Goal: Task Accomplishment & Management: Use online tool/utility

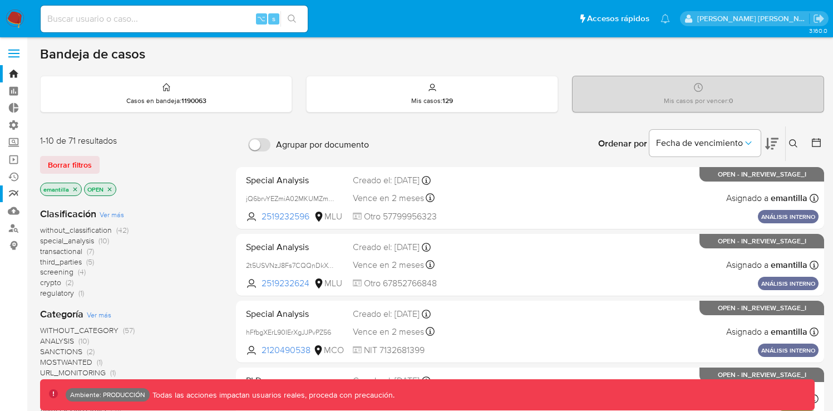
scroll to position [2, 0]
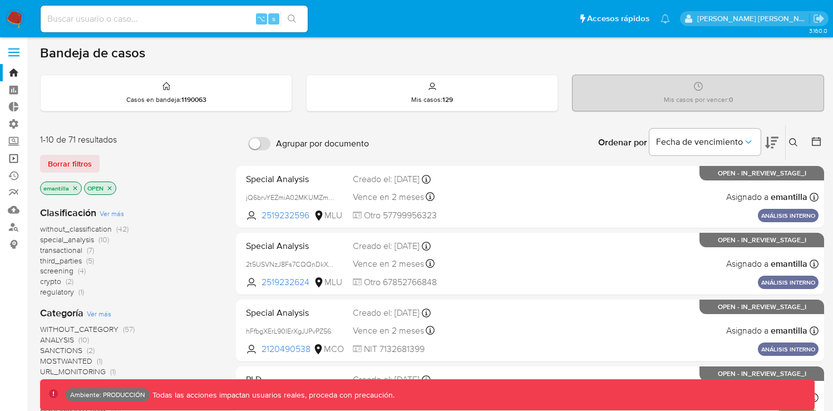
click at [15, 162] on link "Operaciones masivas" at bounding box center [66, 158] width 132 height 17
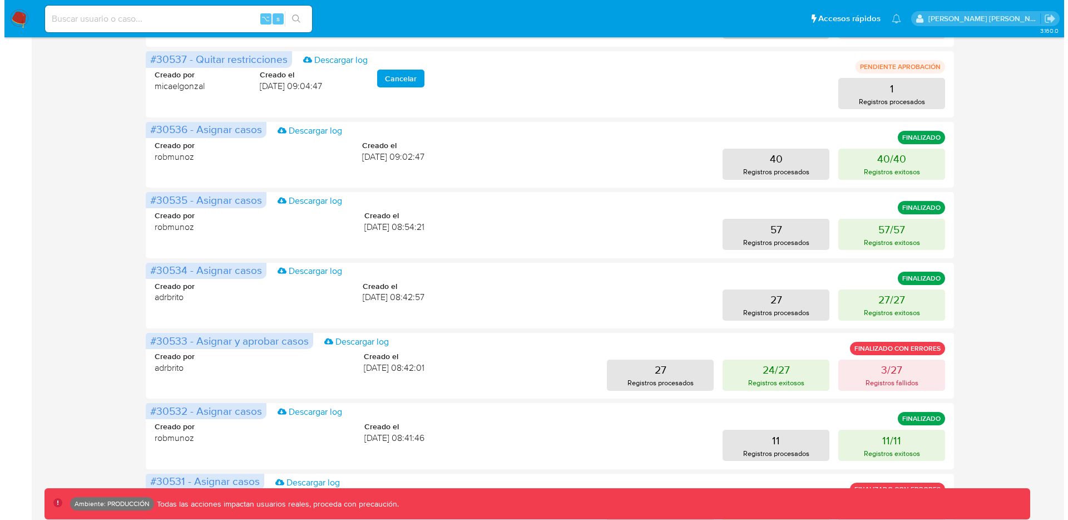
scroll to position [240, 0]
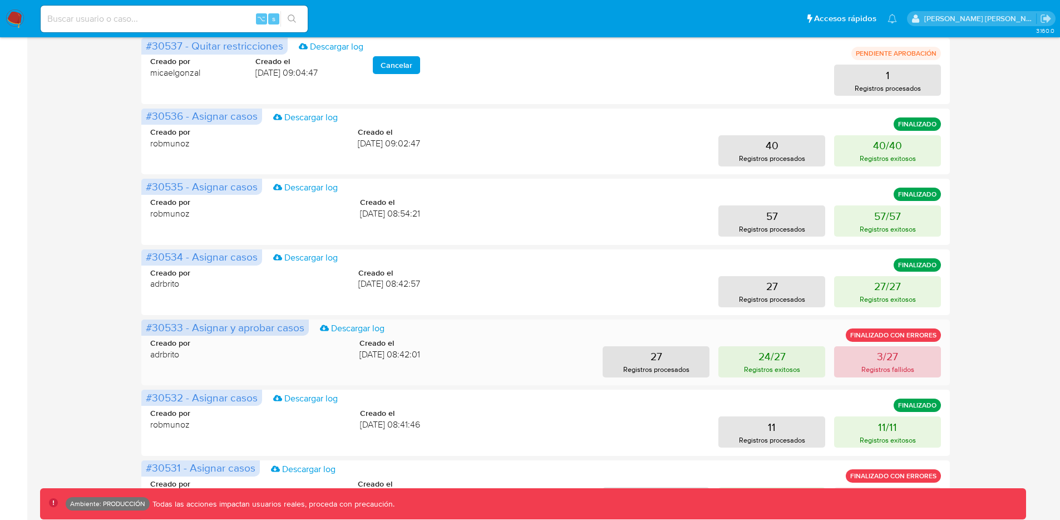
click at [840, 364] on p "Registros fallidos" at bounding box center [887, 369] width 53 height 11
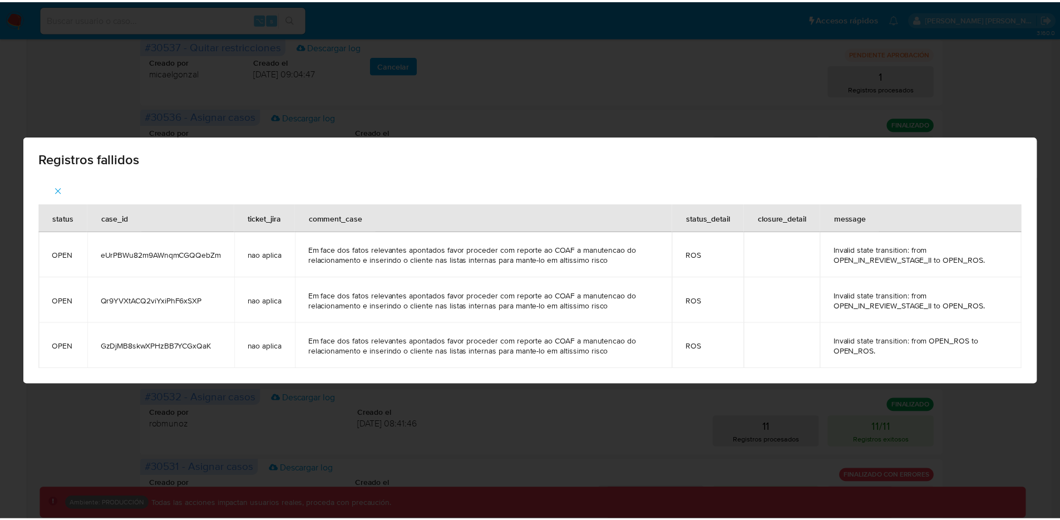
scroll to position [0, 0]
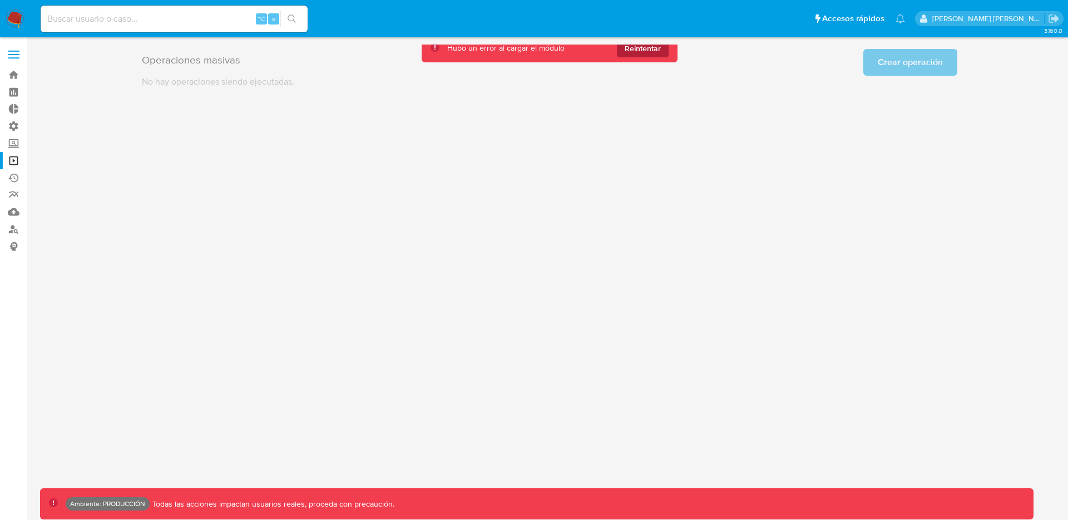
click at [630, 49] on span "Reintentar" at bounding box center [643, 48] width 36 height 18
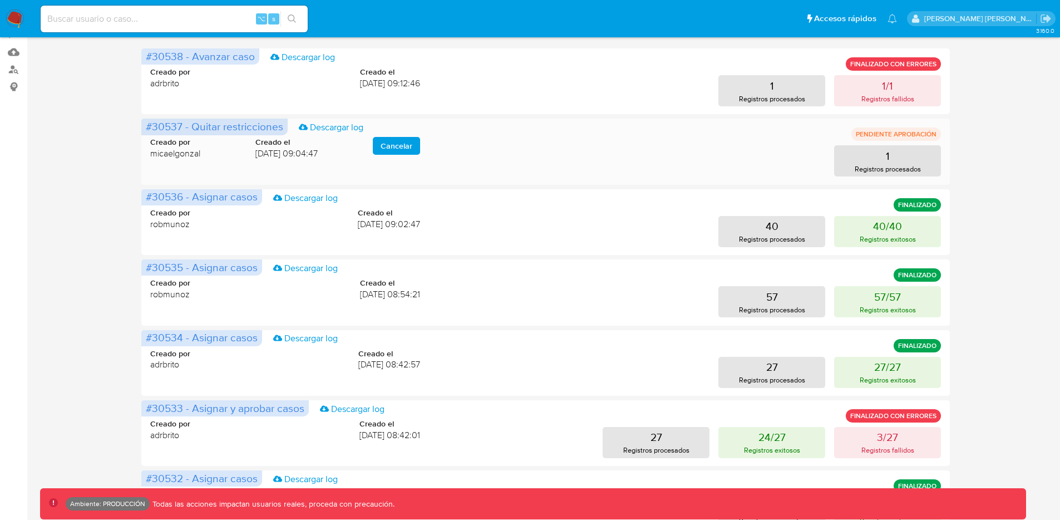
scroll to position [470, 0]
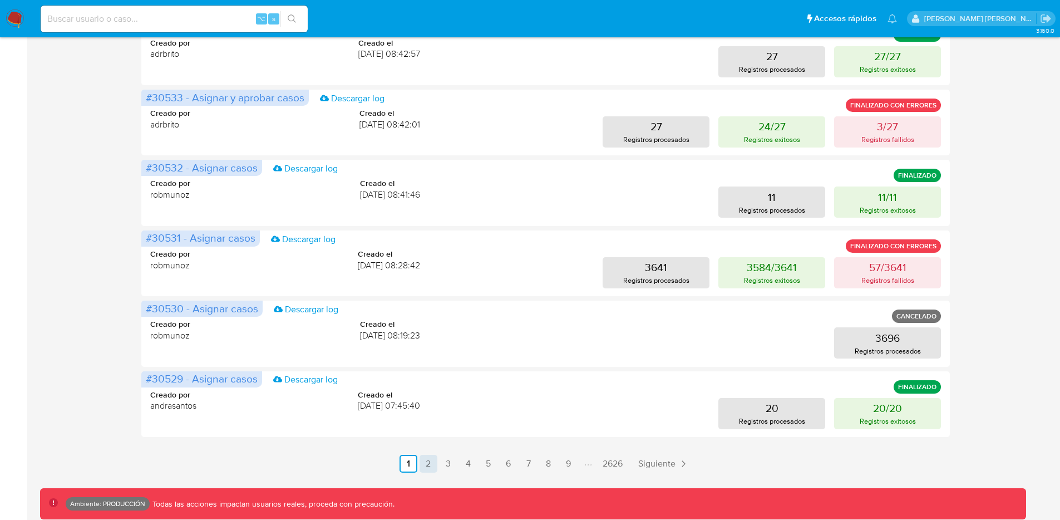
click at [427, 410] on link "2" at bounding box center [428, 463] width 18 height 18
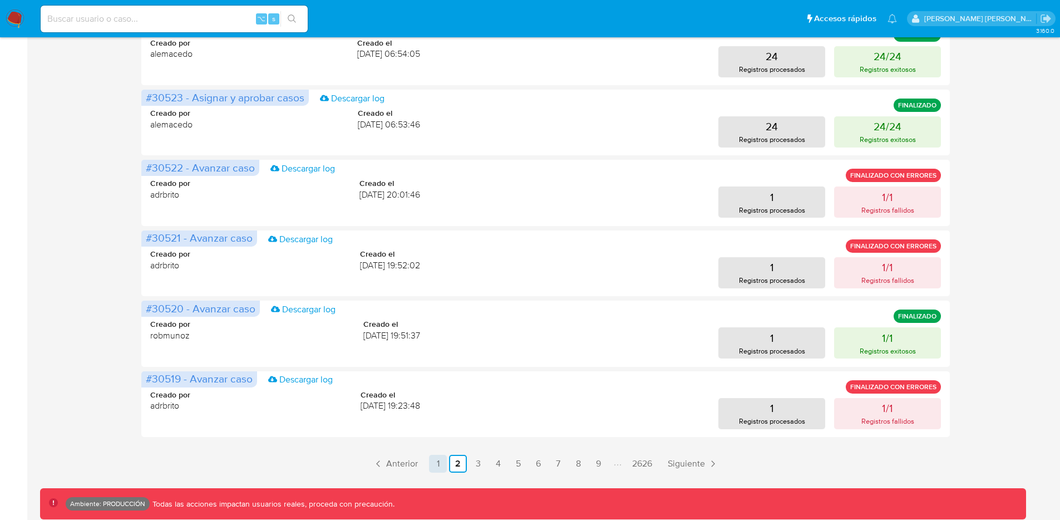
click at [442, 410] on link "1" at bounding box center [438, 463] width 18 height 18
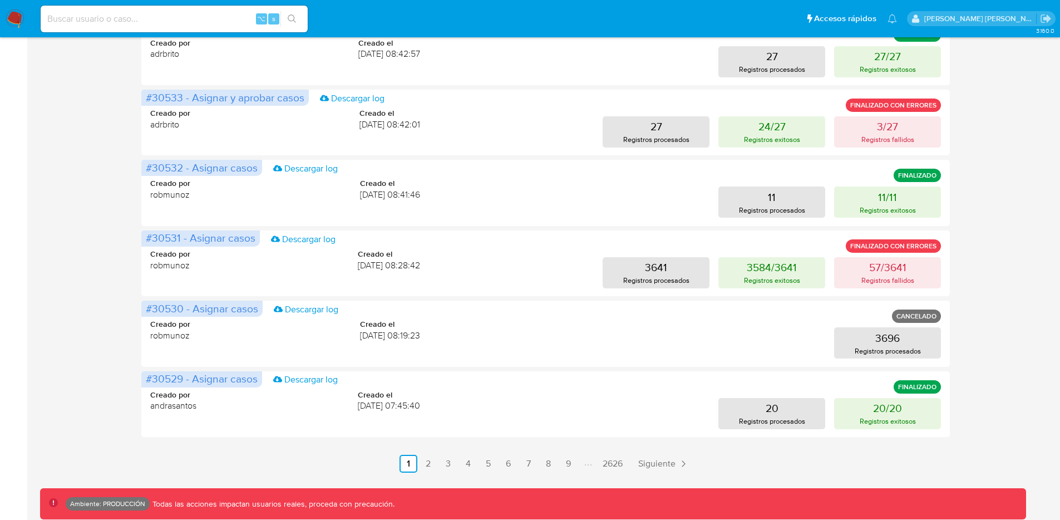
scroll to position [0, 0]
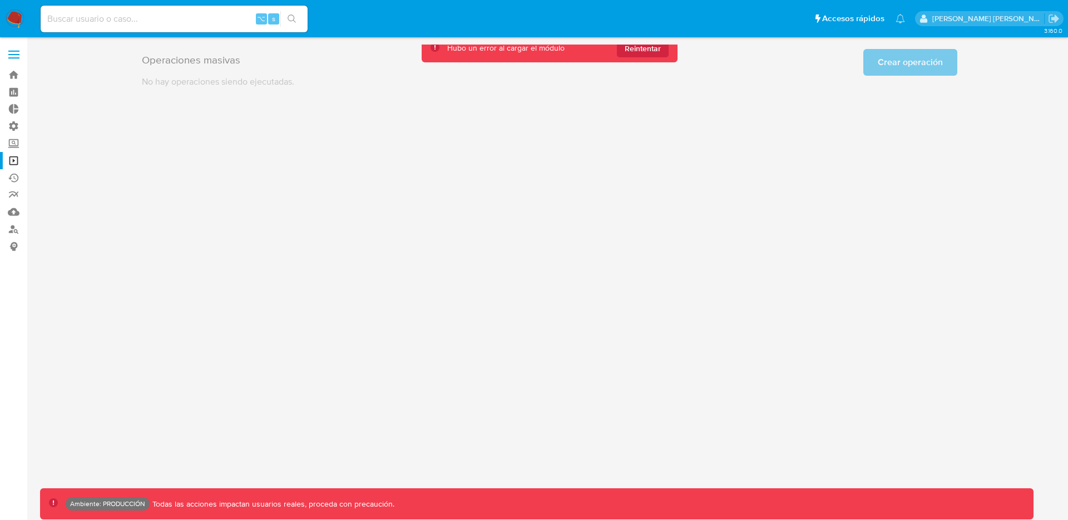
click at [644, 49] on span "Reintentar" at bounding box center [643, 48] width 36 height 18
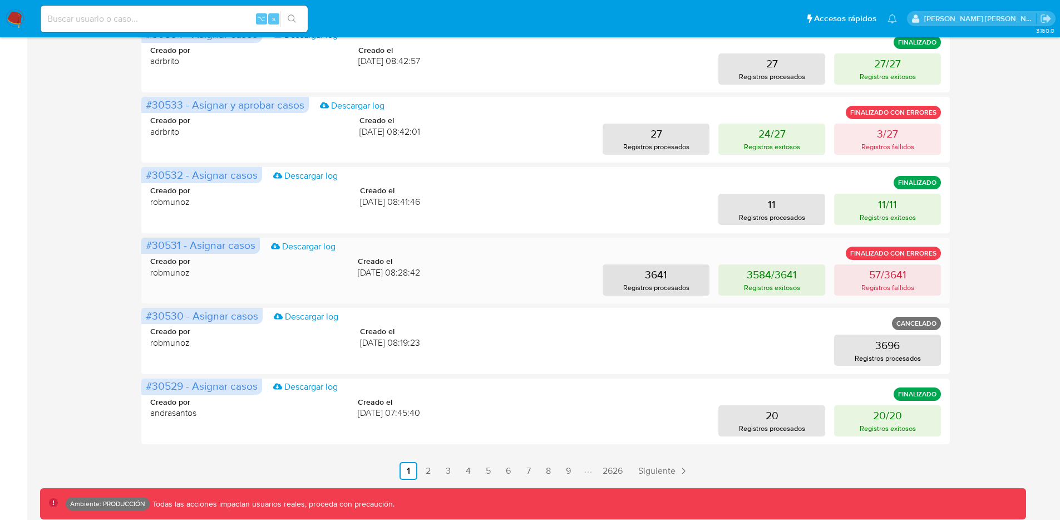
scroll to position [470, 0]
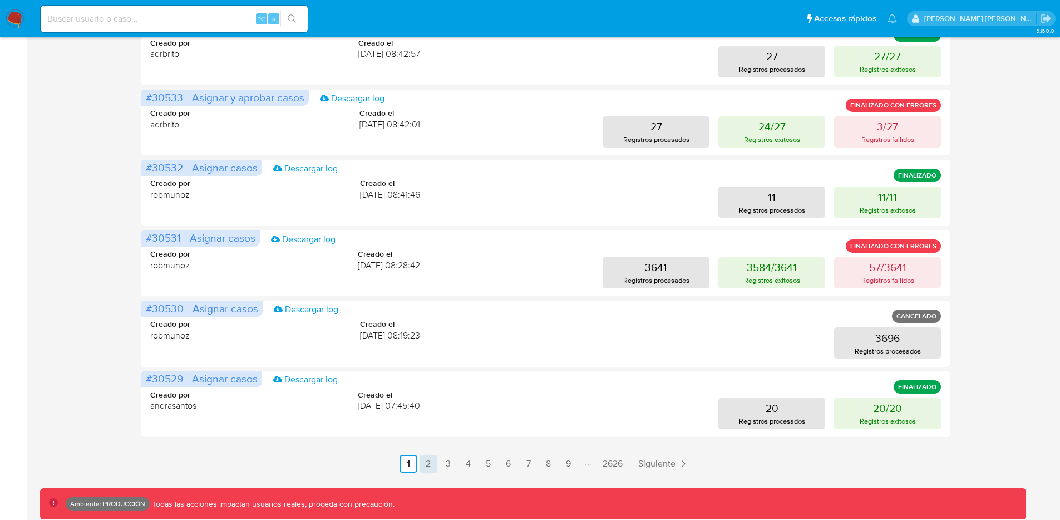
click at [450, 410] on link "3" at bounding box center [448, 463] width 18 height 18
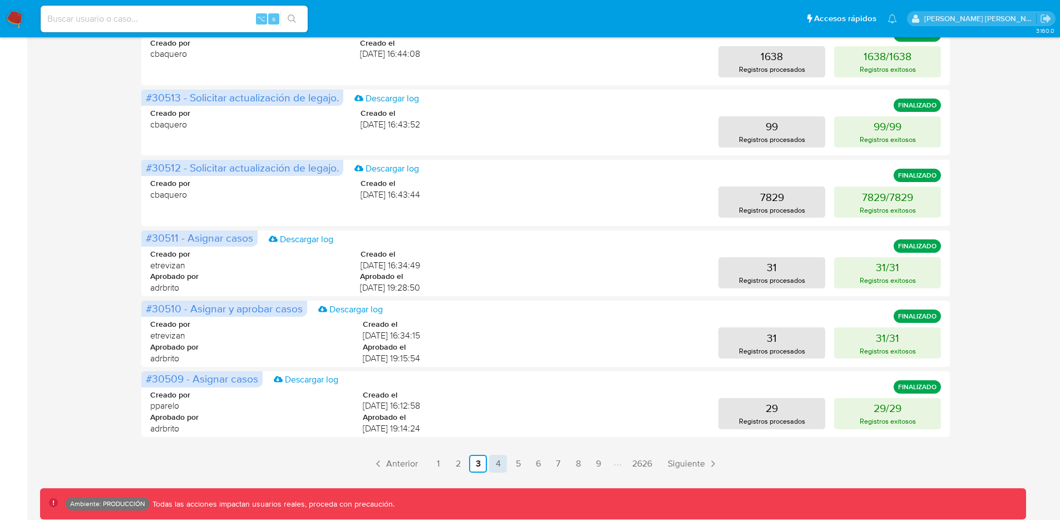
click at [499, 410] on link "4" at bounding box center [498, 463] width 18 height 18
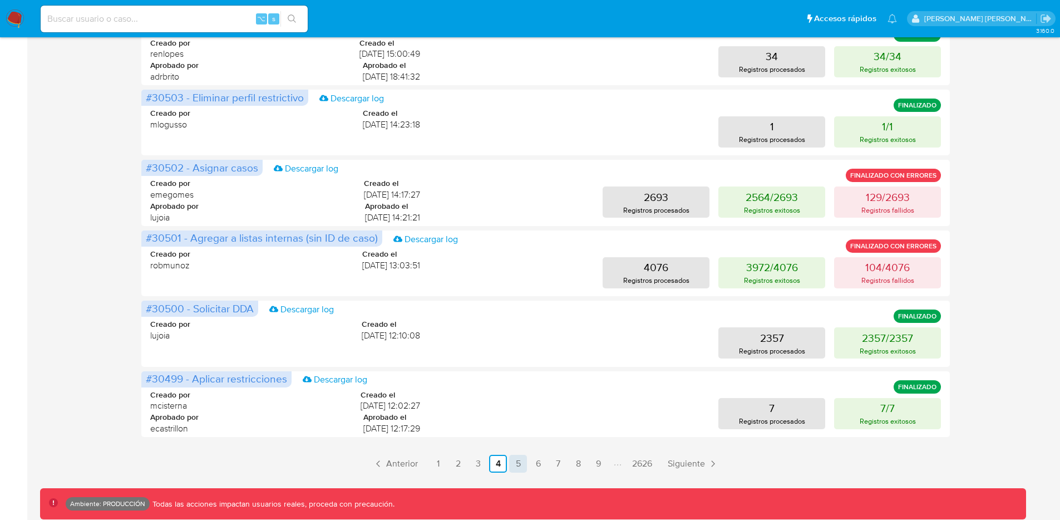
click at [513, 410] on link "5" at bounding box center [518, 463] width 18 height 18
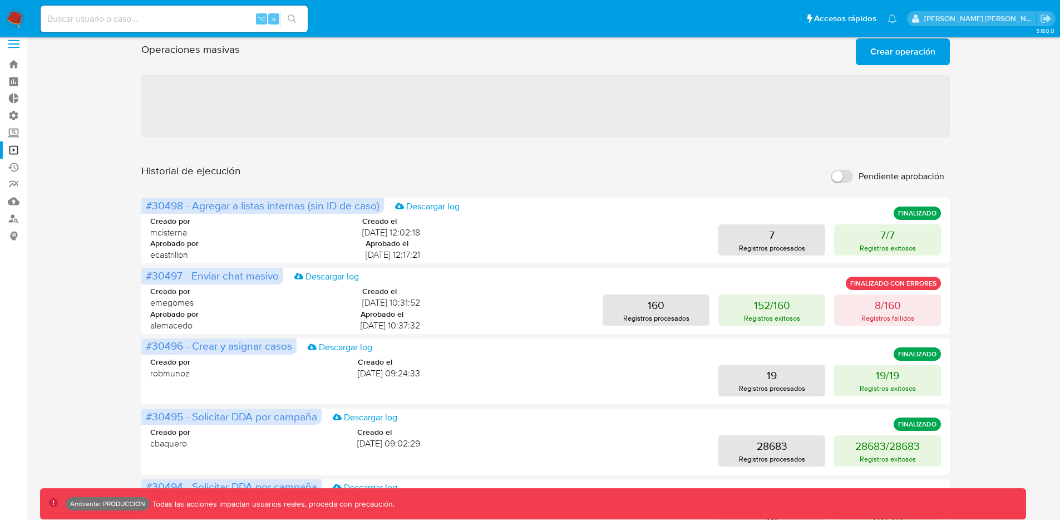
scroll to position [0, 0]
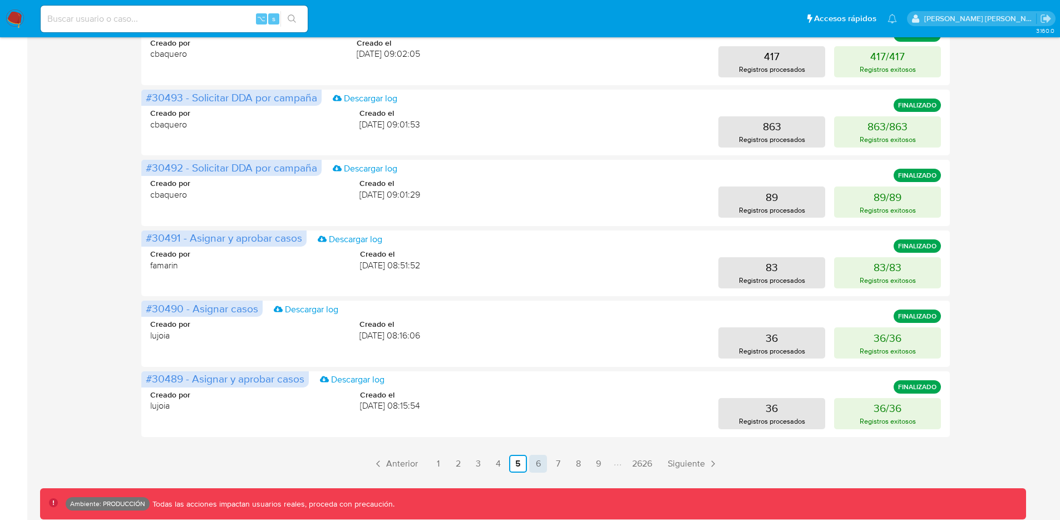
click at [540, 410] on link "6" at bounding box center [538, 463] width 18 height 18
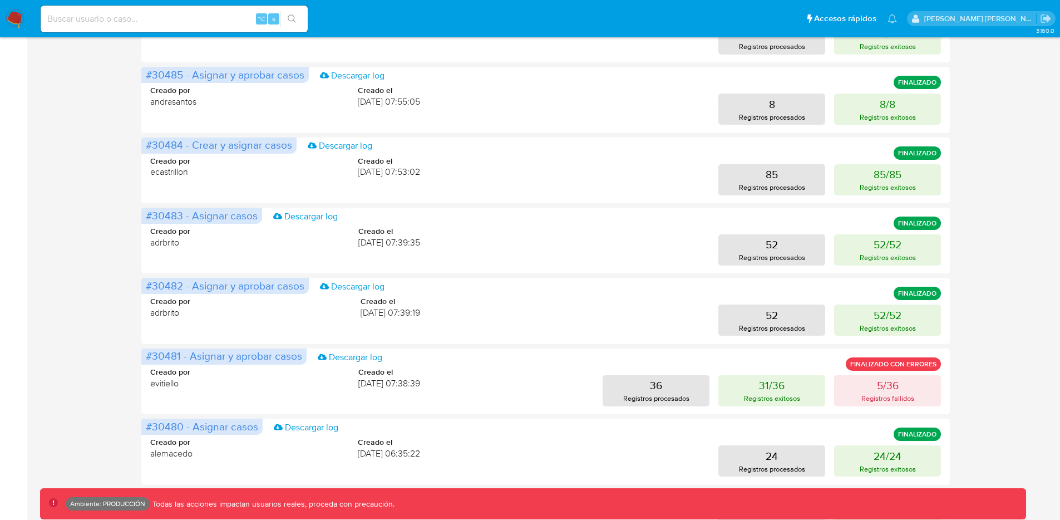
scroll to position [470, 0]
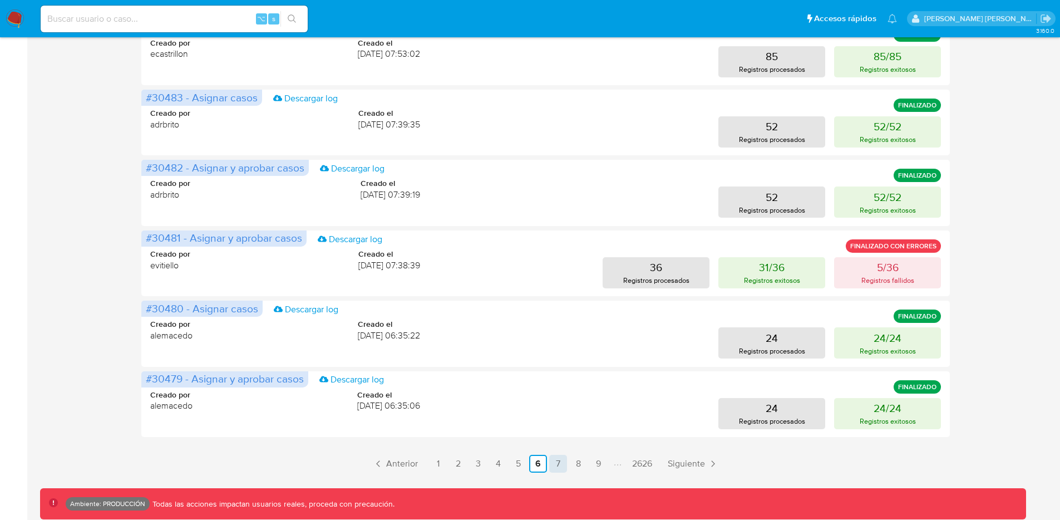
click at [553, 410] on link "7" at bounding box center [558, 463] width 18 height 18
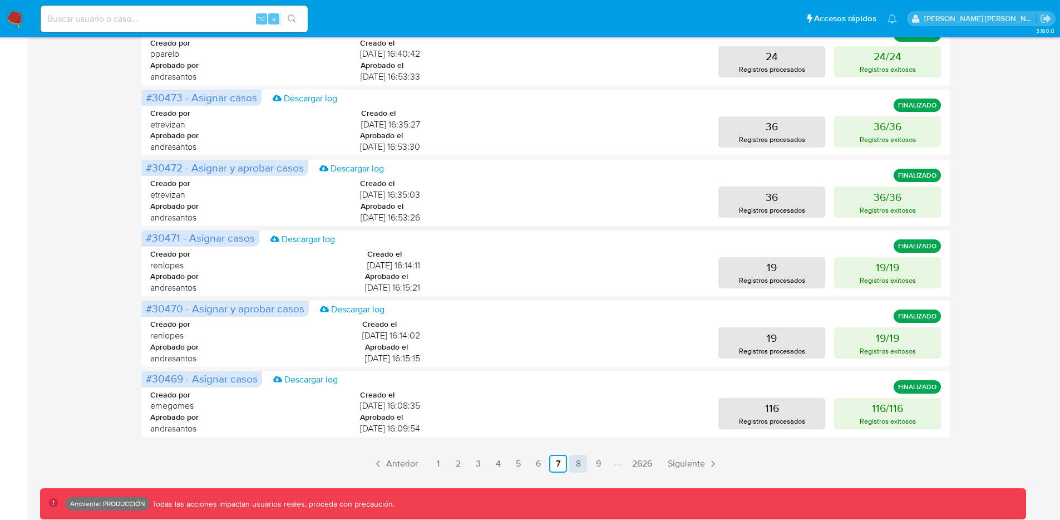
click at [577, 410] on link "8" at bounding box center [578, 463] width 18 height 18
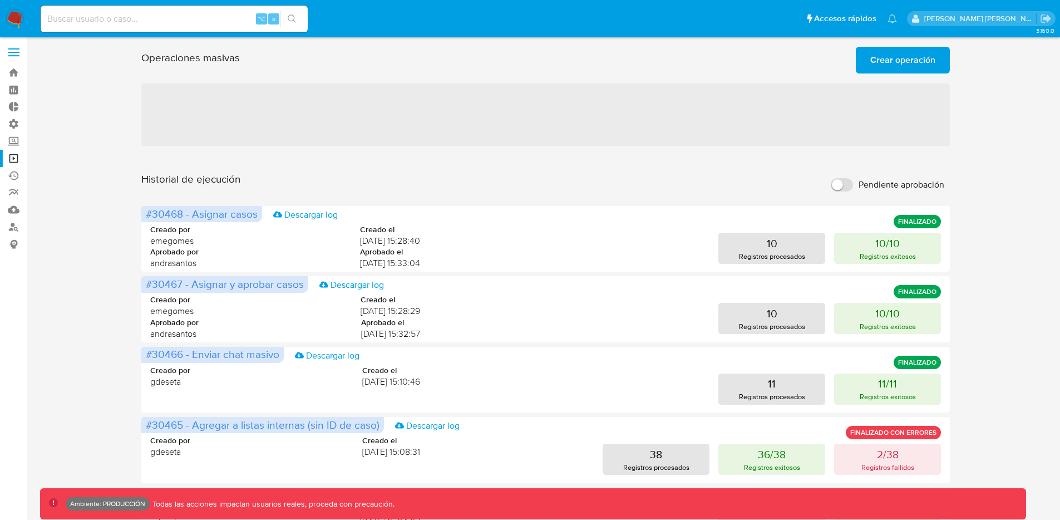
scroll to position [0, 0]
